Goal: Navigation & Orientation: Find specific page/section

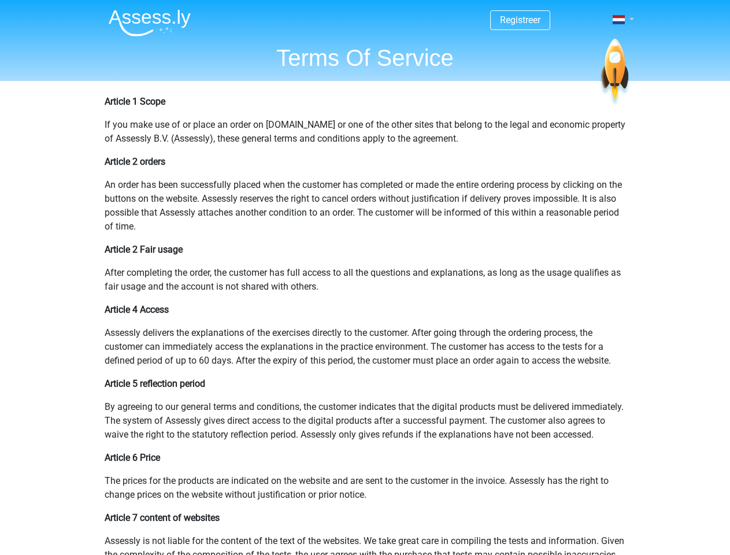
click at [620, 20] on span at bounding box center [619, 19] width 12 height 9
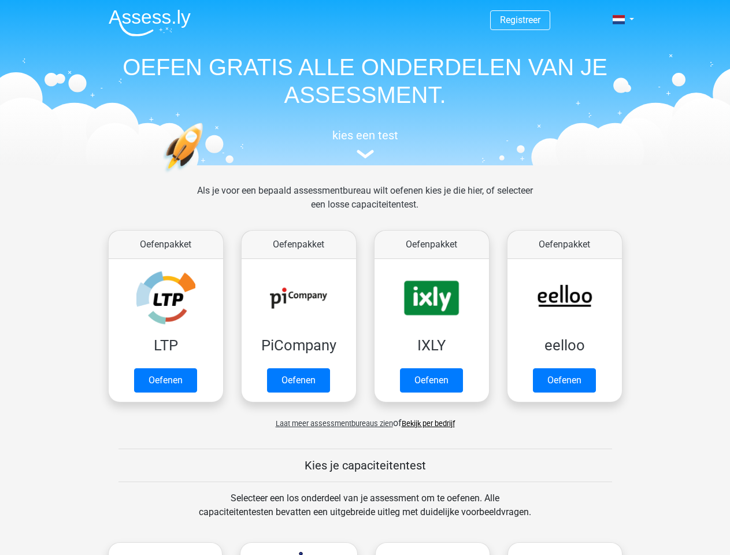
click at [620, 20] on span at bounding box center [619, 19] width 12 height 9
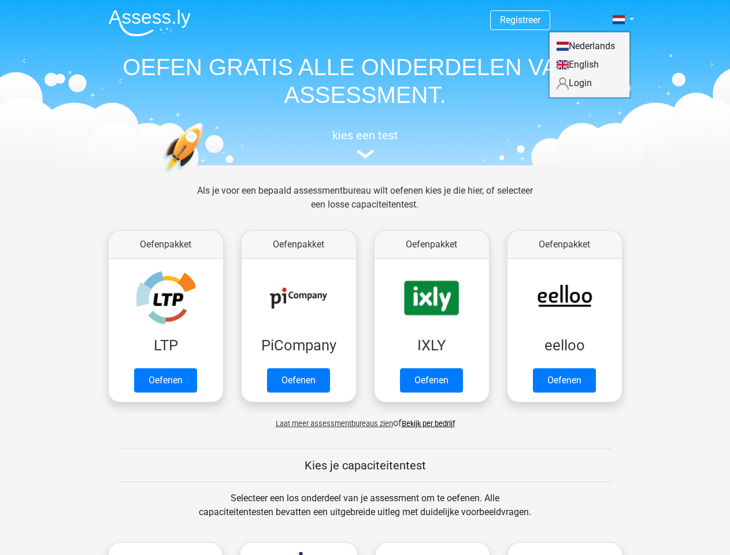
click at [331, 423] on span "Laat meer assessmentbureaus zien" at bounding box center [334, 423] width 117 height 9
